Goal: Task Accomplishment & Management: Use online tool/utility

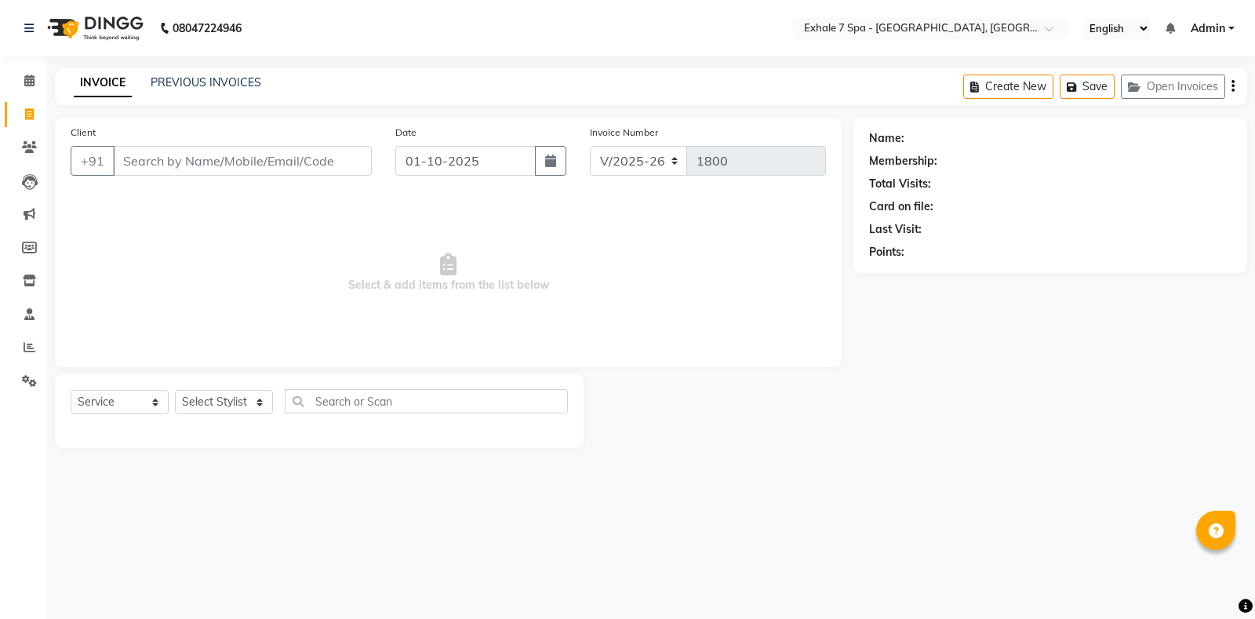
select select "4480"
select select "service"
click at [1153, 98] on button "Open Invoices" at bounding box center [1173, 87] width 104 height 24
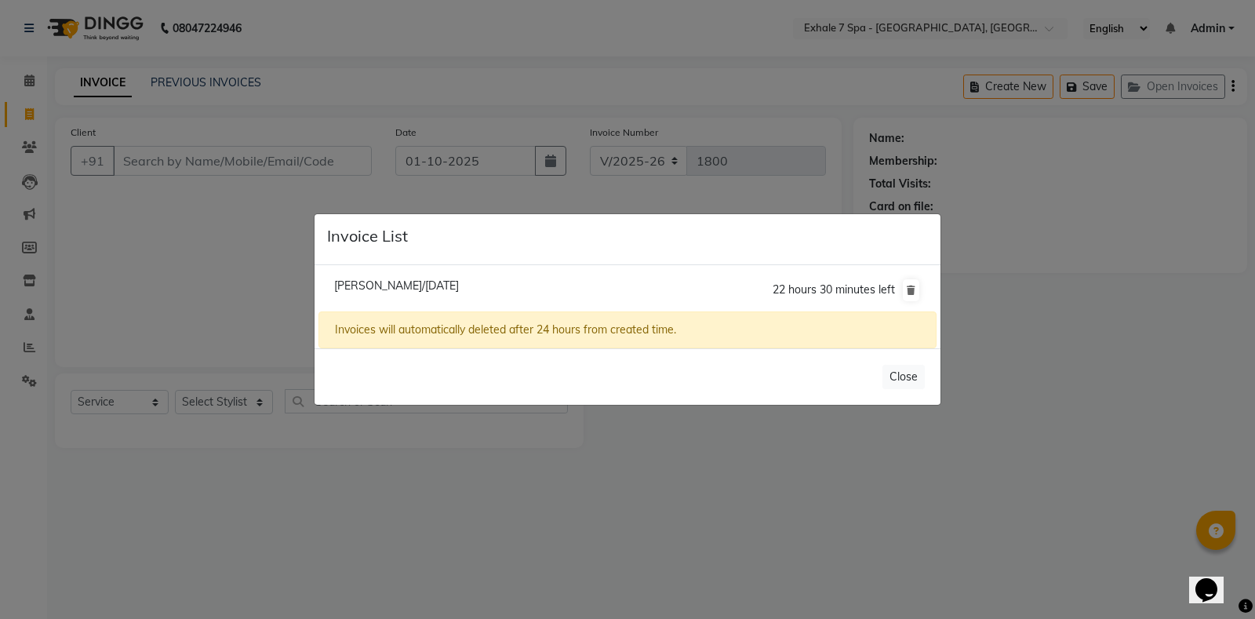
click at [358, 293] on span "[PERSON_NAME]/[DATE]" at bounding box center [396, 285] width 125 height 14
type input "9820800309"
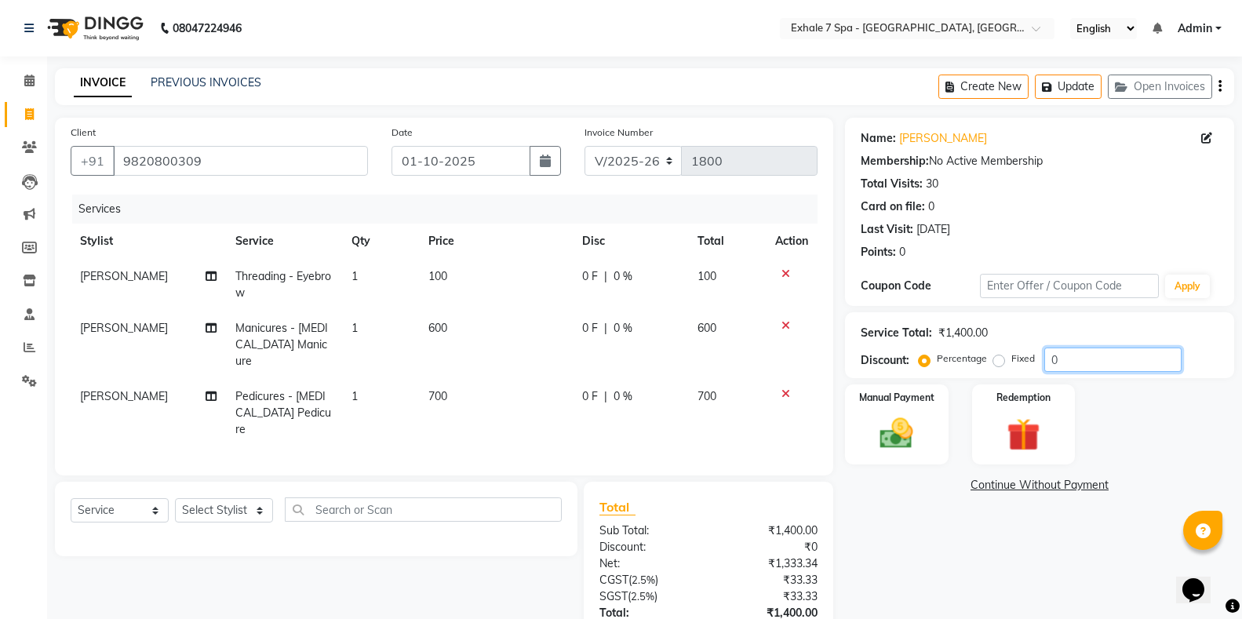
click at [1065, 365] on input "0" at bounding box center [1112, 359] width 137 height 24
type input "10"
click at [671, 300] on td "10 F | 10 %" at bounding box center [631, 285] width 116 height 52
select select "33965"
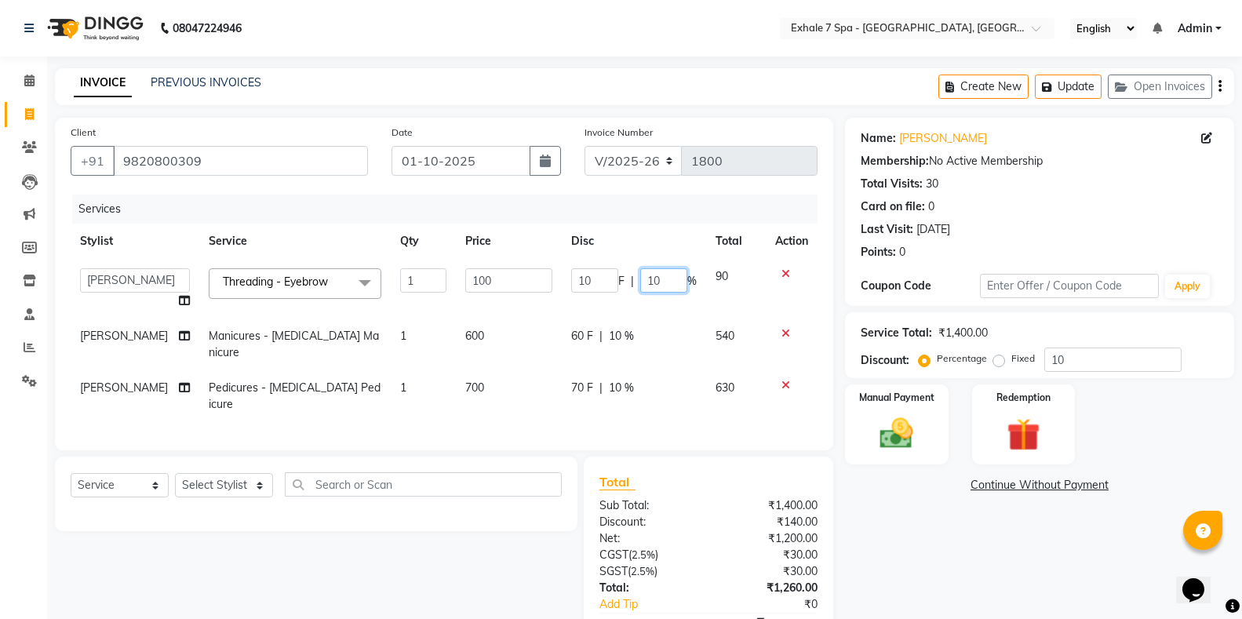
click at [666, 280] on input "10" at bounding box center [663, 280] width 47 height 24
type input "1"
click at [667, 380] on td "70 F | 10 %" at bounding box center [634, 396] width 144 height 52
select select "64938"
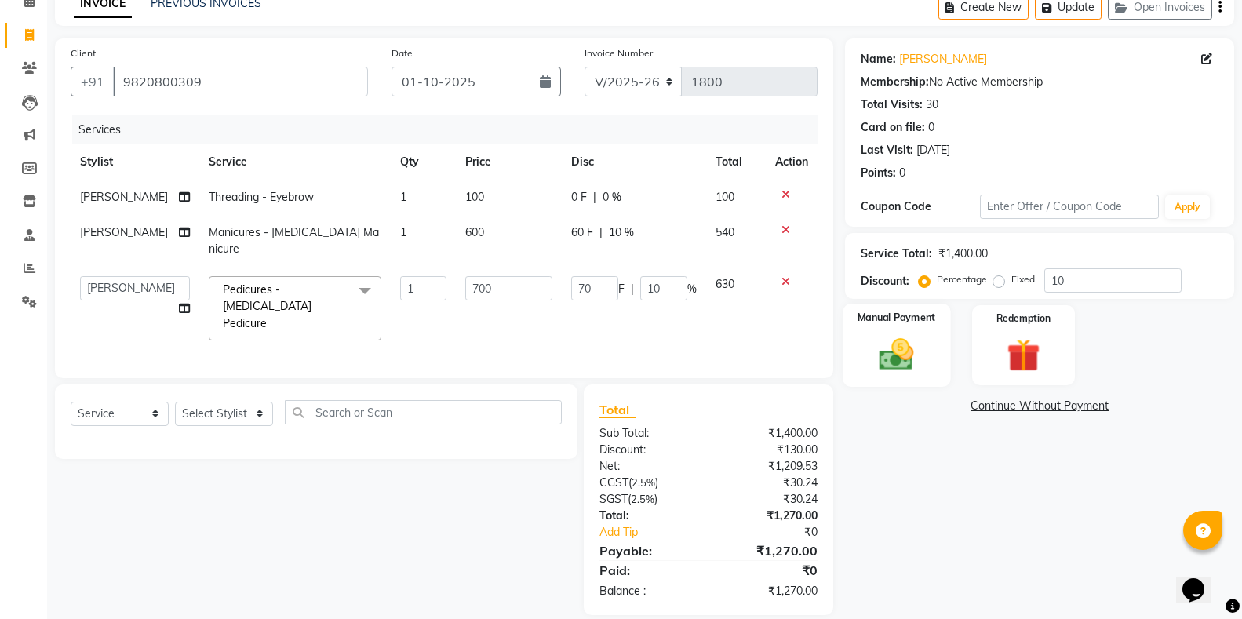
click at [903, 373] on img at bounding box center [896, 354] width 56 height 40
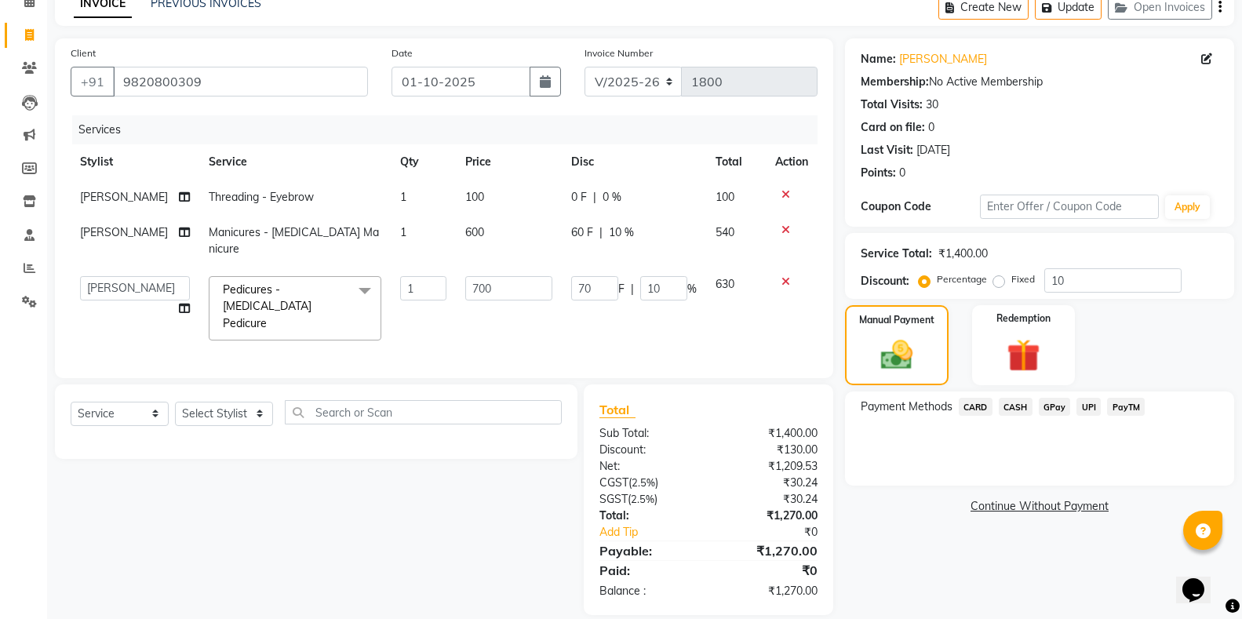
click at [1009, 404] on span "CASH" at bounding box center [1015, 407] width 34 height 18
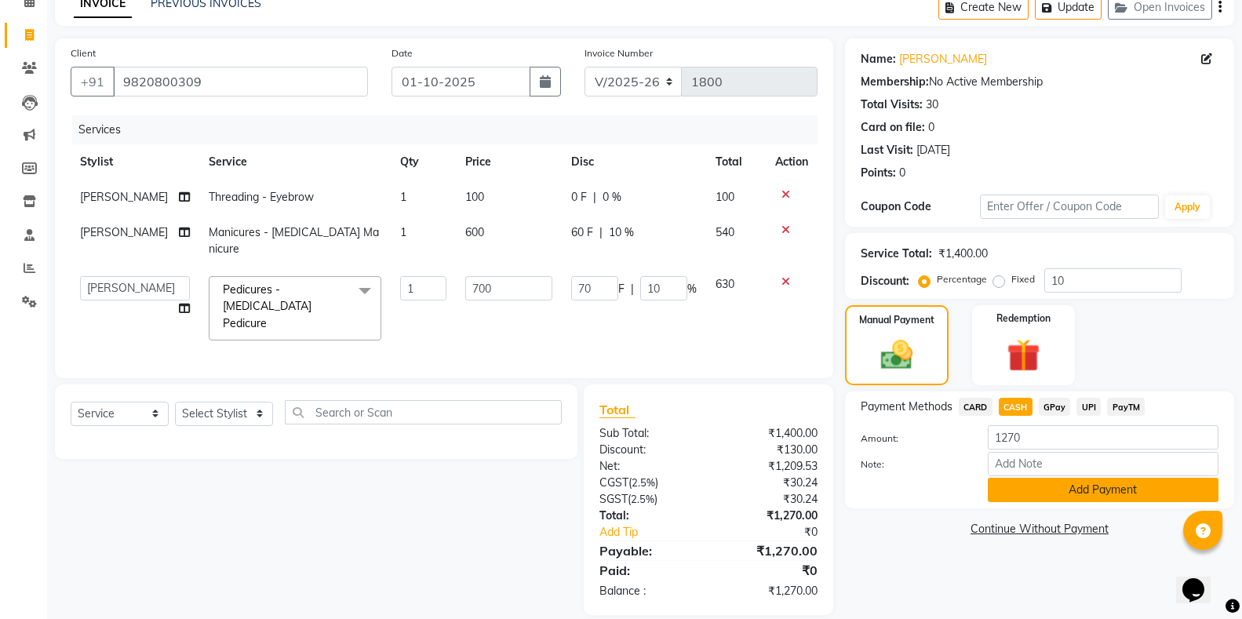
click at [1039, 490] on button "Add Payment" at bounding box center [1102, 490] width 231 height 24
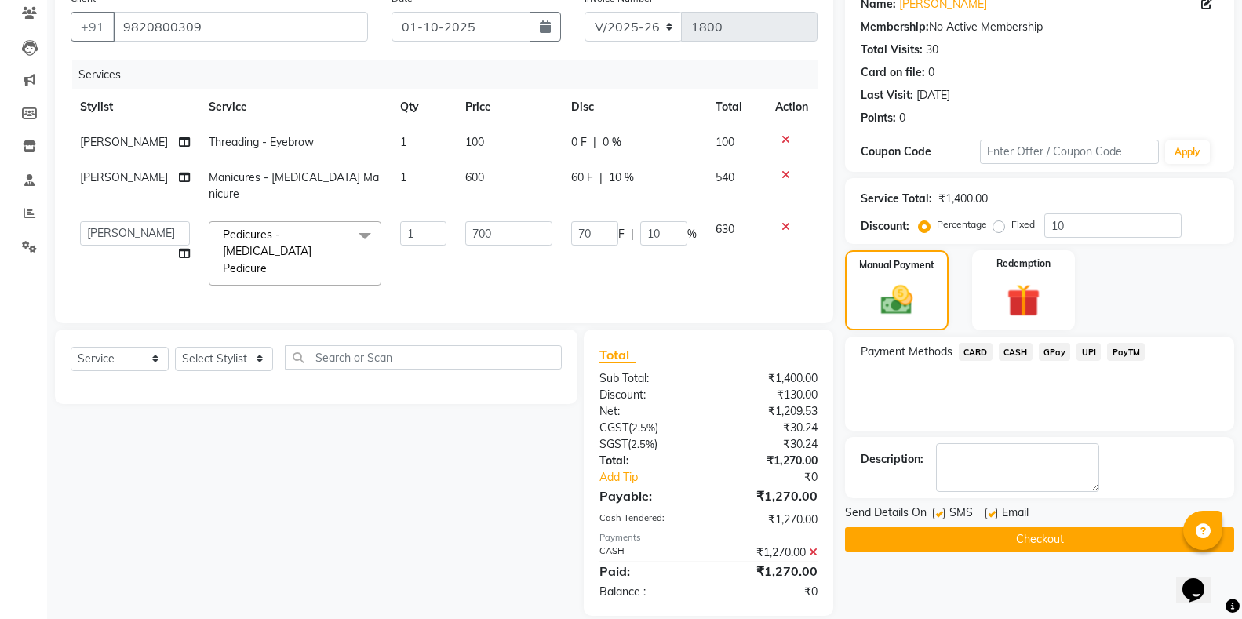
scroll to position [135, 0]
drag, startPoint x: 947, startPoint y: 539, endPoint x: 1063, endPoint y: 467, distance: 136.0
click at [949, 540] on button "Checkout" at bounding box center [1039, 538] width 389 height 24
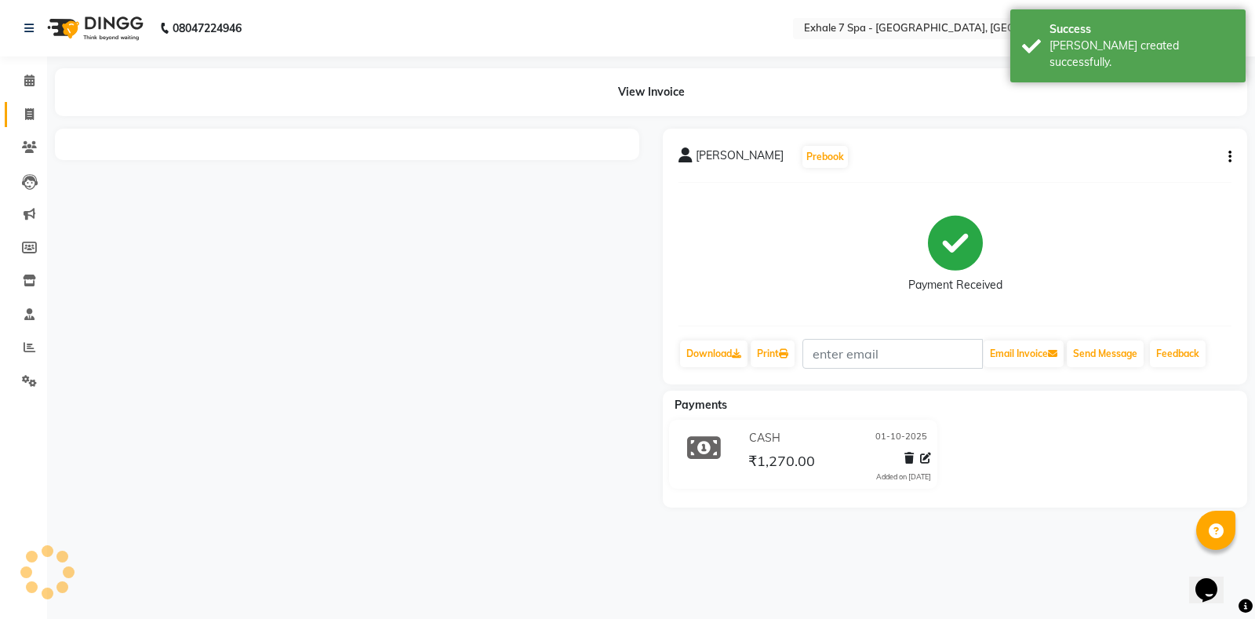
click at [31, 124] on link "Invoice" at bounding box center [24, 115] width 38 height 26
select select "service"
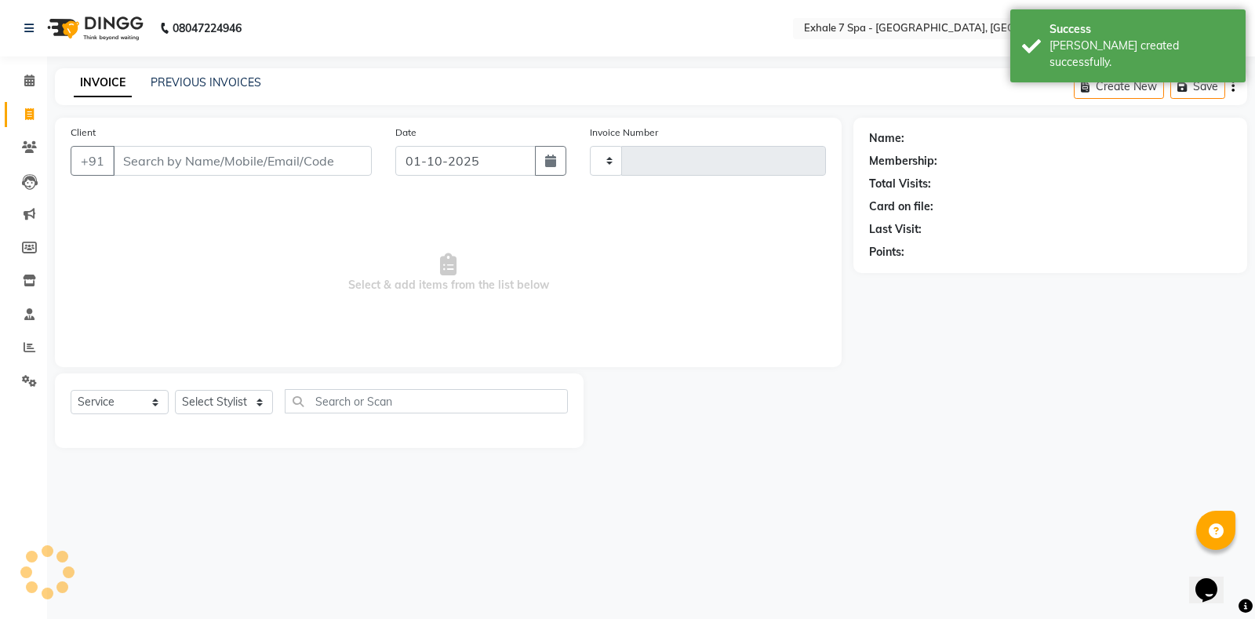
type input "1801"
select select "4480"
